Goal: Find specific page/section: Find specific page/section

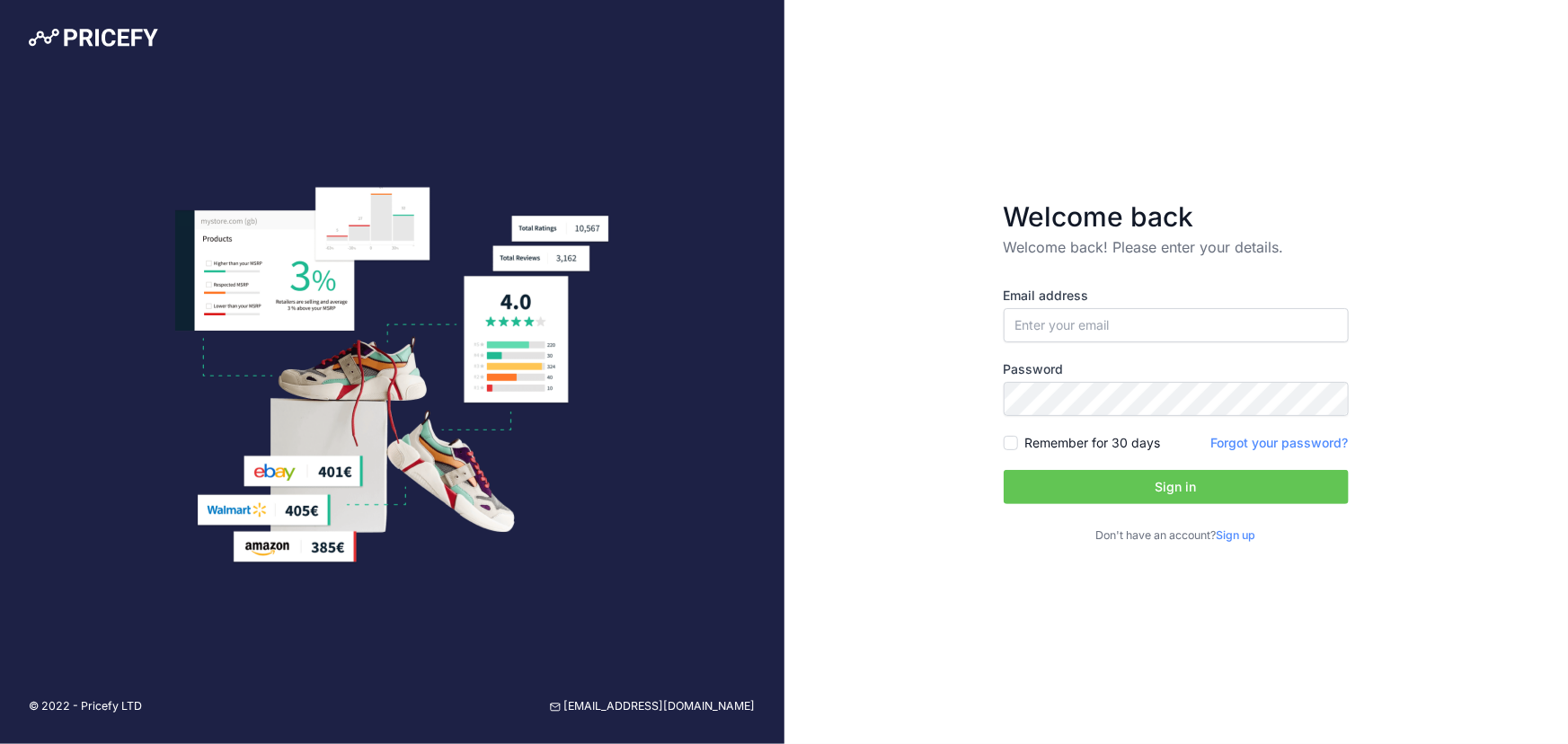
click at [1253, 345] on div "Email address Password Remember for 30 days" at bounding box center [1176, 416] width 345 height 257
click at [1246, 331] on input "email" at bounding box center [1176, 325] width 345 height 35
paste input "[EMAIL_ADDRESS][DOMAIN_NAME]"
type input "[EMAIL_ADDRESS][DOMAIN_NAME]"
click at [1052, 480] on button "Sign in" at bounding box center [1176, 487] width 345 height 35
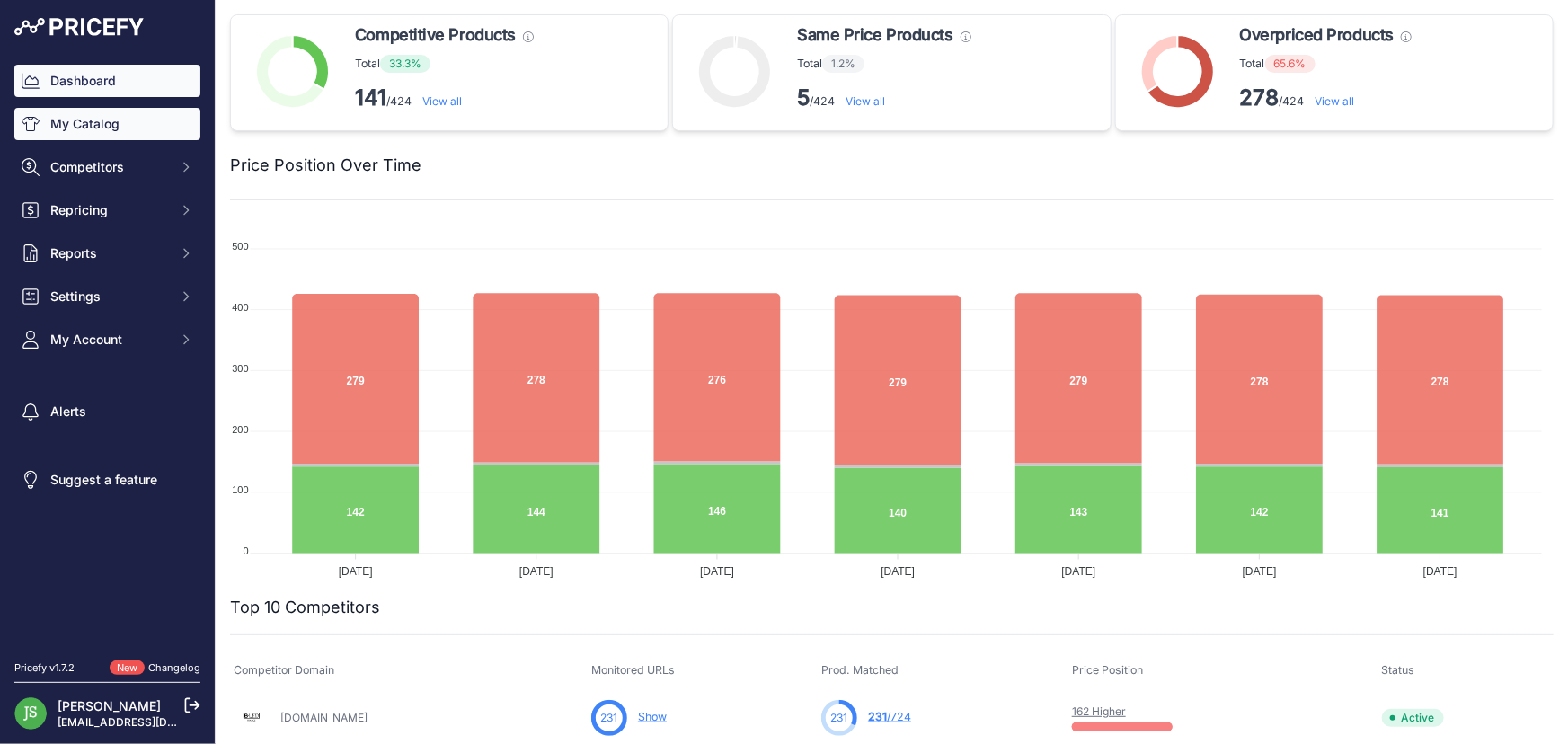
click at [98, 134] on link "My Catalog" at bounding box center [108, 124] width 186 height 33
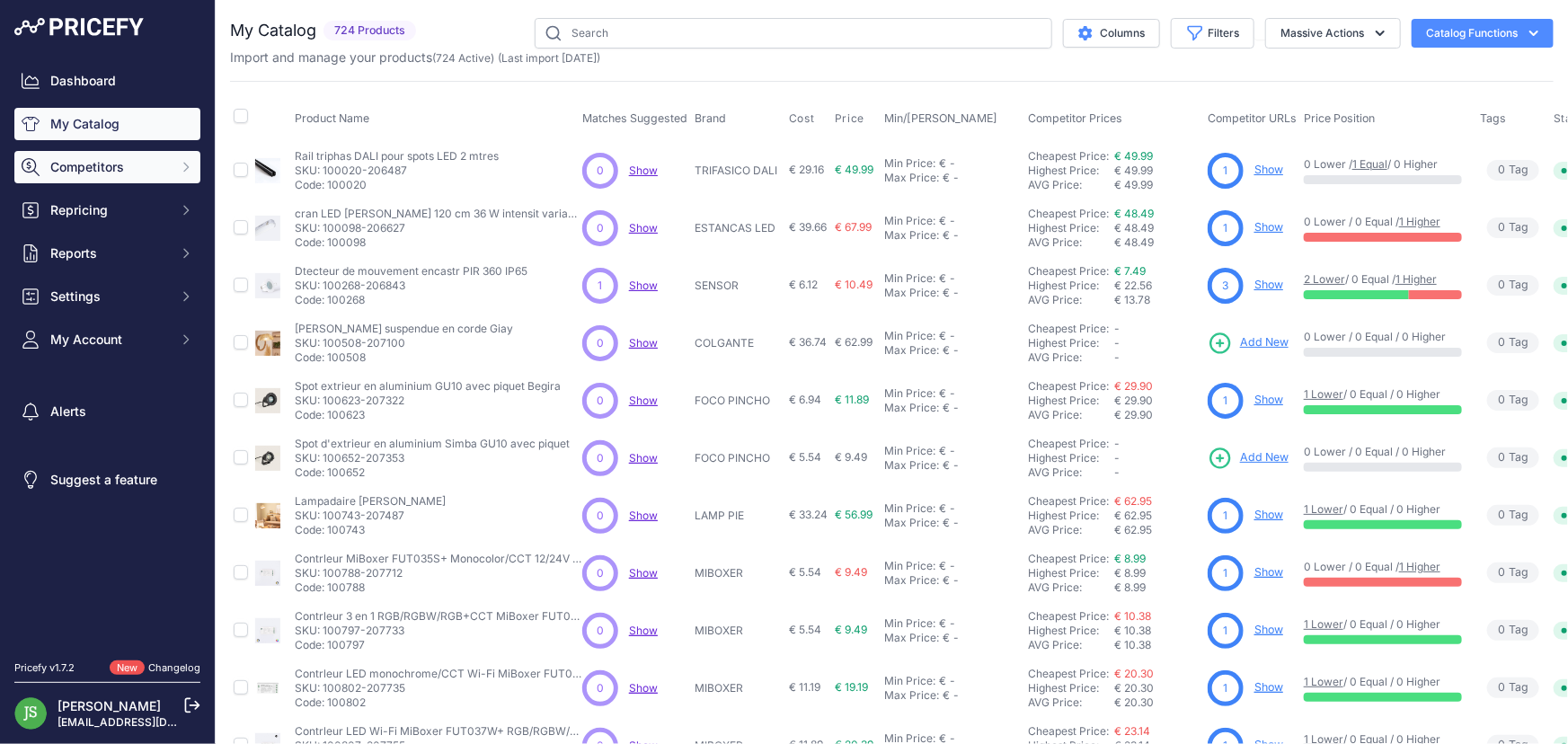
click at [130, 162] on span "Competitors" at bounding box center [109, 167] width 118 height 18
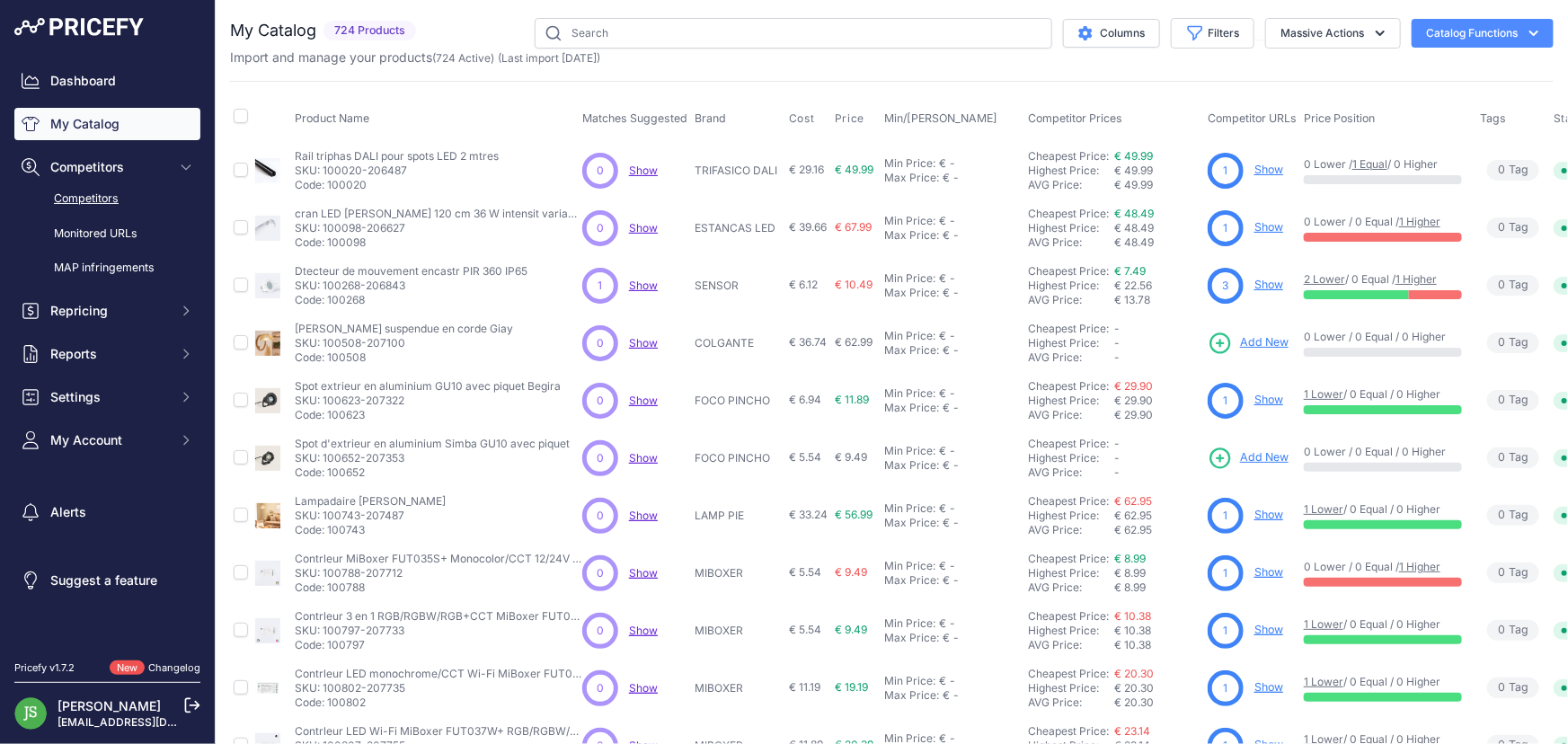
click at [93, 191] on link "Competitors" at bounding box center [108, 199] width 186 height 32
click at [103, 219] on link "Monitored URLs" at bounding box center [108, 234] width 186 height 32
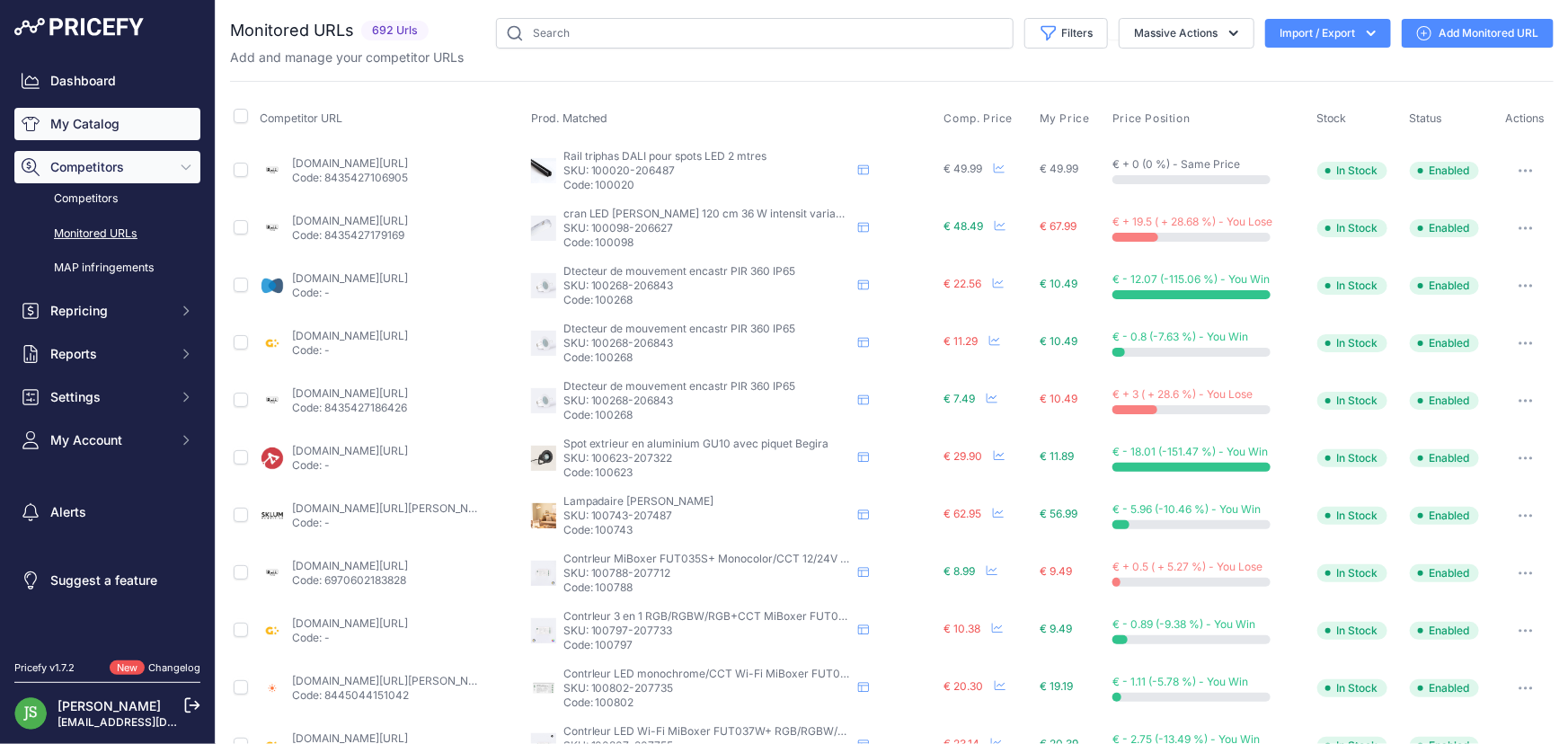
click at [103, 122] on link "My Catalog" at bounding box center [108, 124] width 186 height 33
